Goal: Task Accomplishment & Management: Manage account settings

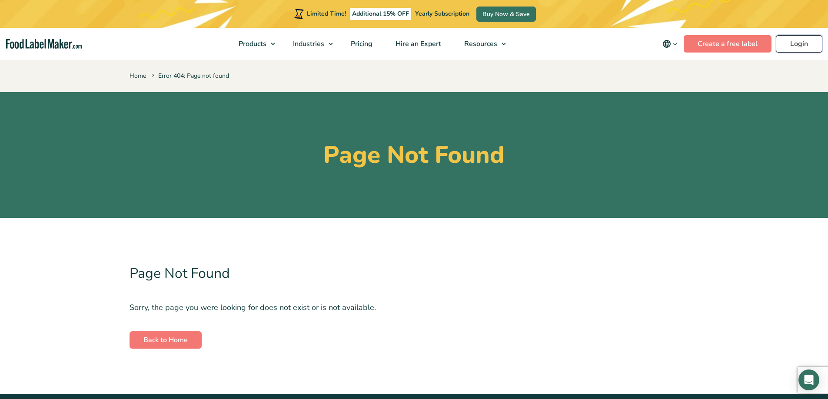
click at [798, 50] on link "Login" at bounding box center [799, 43] width 46 height 17
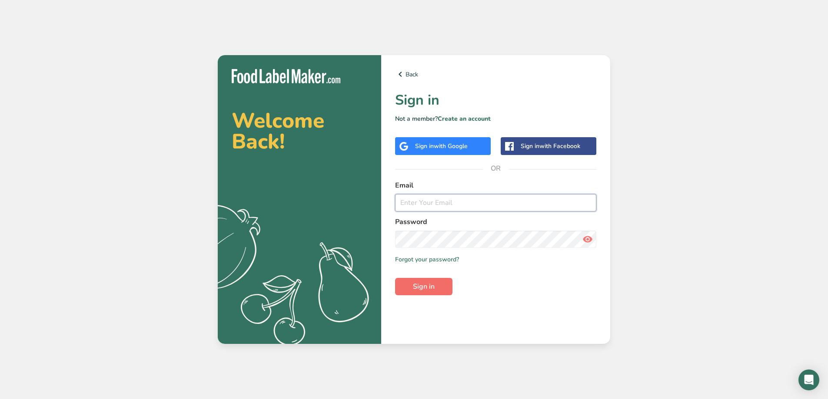
type input "mike@tierrafarm.com"
click at [431, 287] on span "Sign in" at bounding box center [424, 287] width 22 height 10
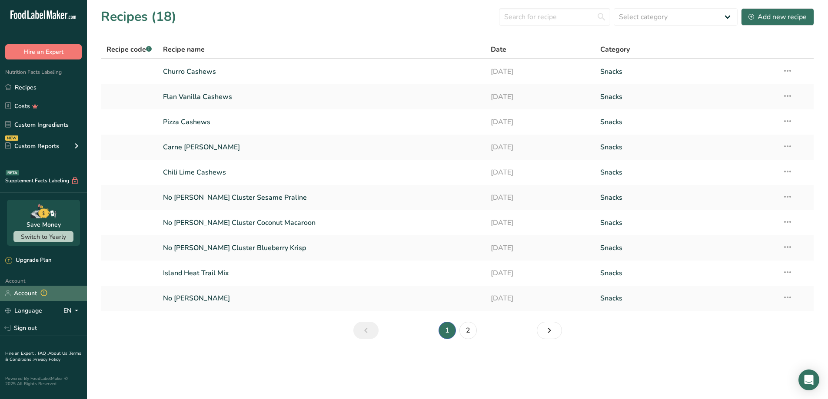
click at [25, 292] on link "Account" at bounding box center [43, 293] width 87 height 15
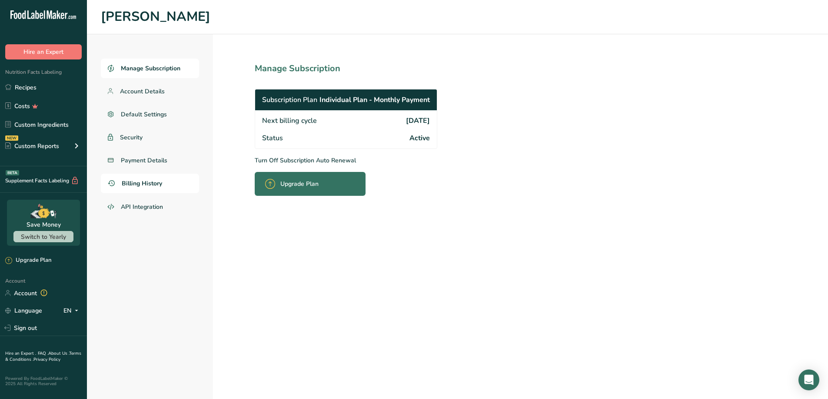
click at [138, 180] on span "Billing History" at bounding box center [142, 183] width 40 height 9
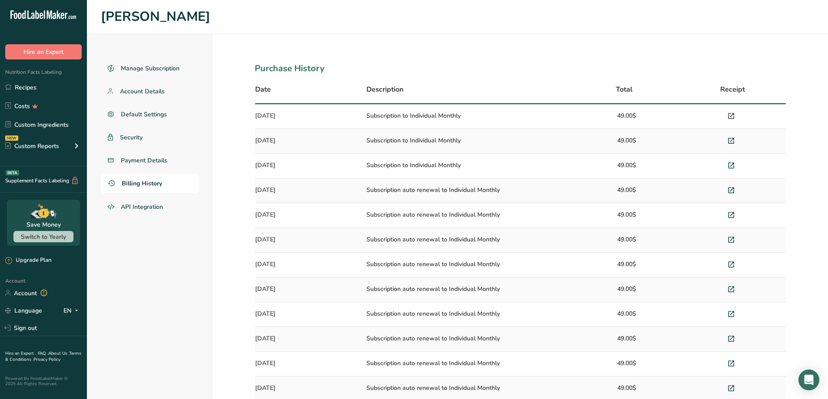
click at [729, 114] on icon at bounding box center [731, 116] width 8 height 12
